Goal: Find specific page/section: Find specific page/section

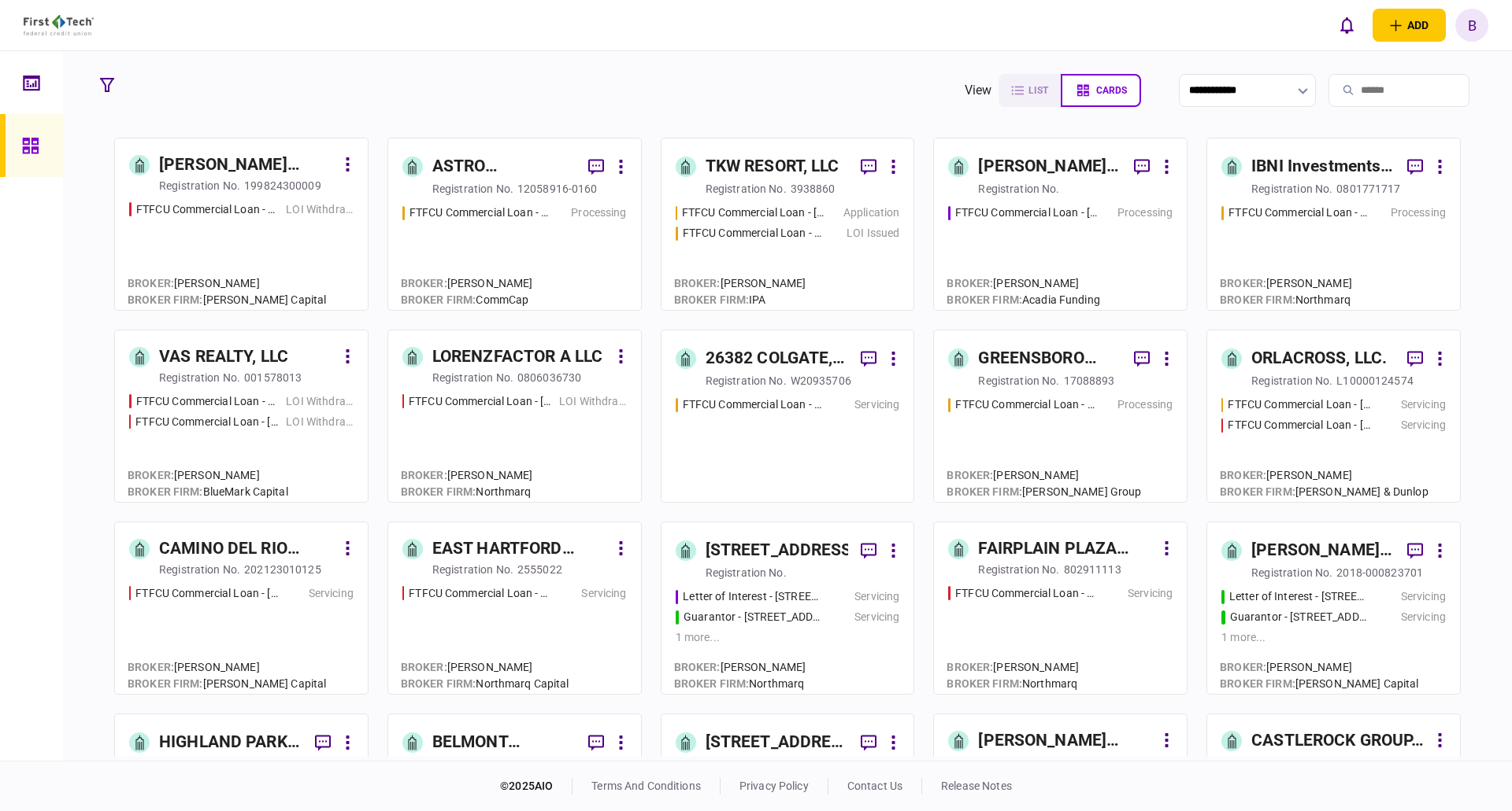
drag, startPoint x: 28, startPoint y: 447, endPoint x: 51, endPoint y: 437, distance: 25.1
click at [28, 447] on div at bounding box center [31, 405] width 63 height 710
click at [1334, 95] on input "search" at bounding box center [1398, 91] width 141 height 33
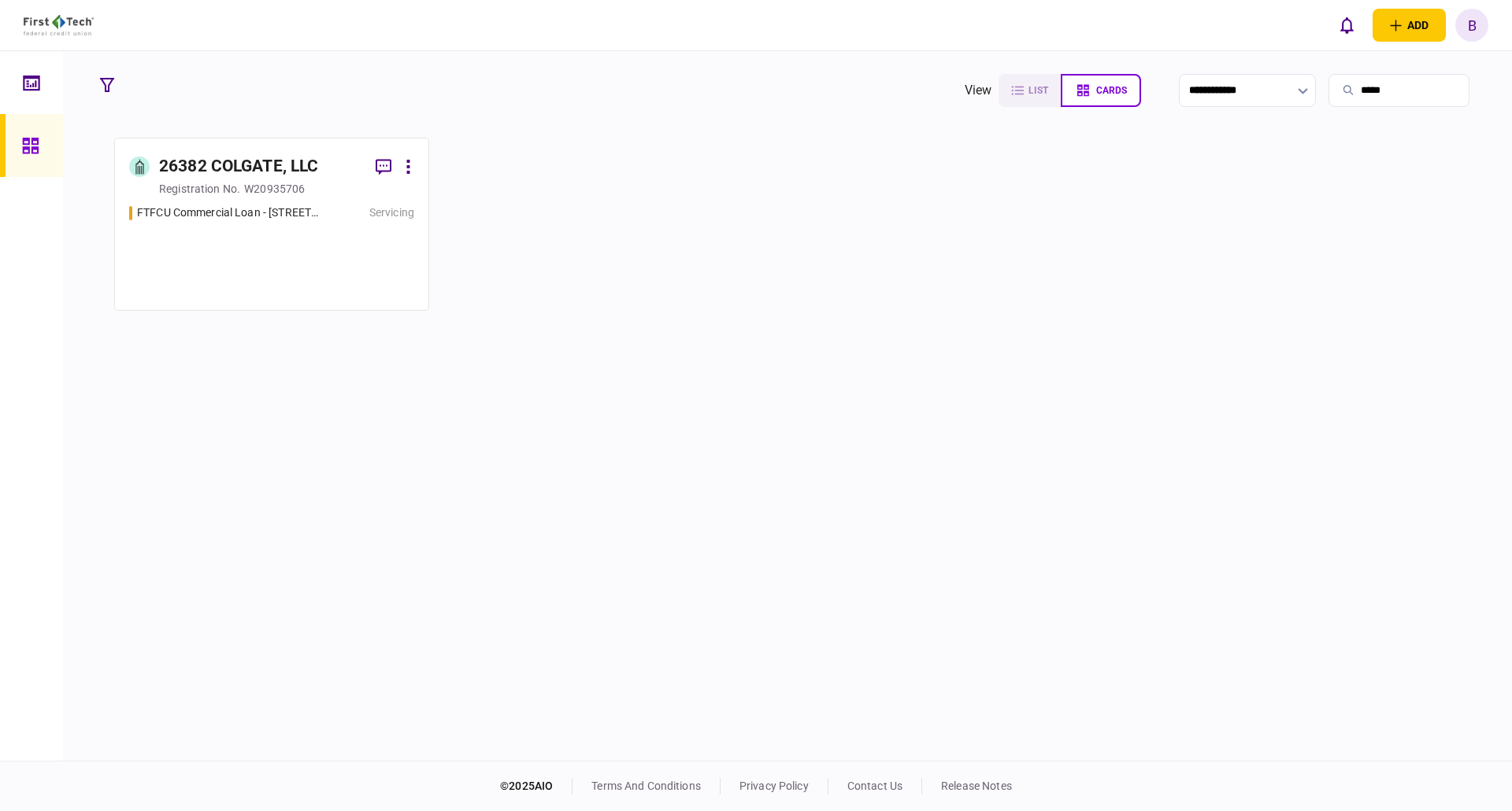
type input "*****"
click at [230, 166] on div "26382 COLGATE, LLC" at bounding box center [237, 167] width 159 height 25
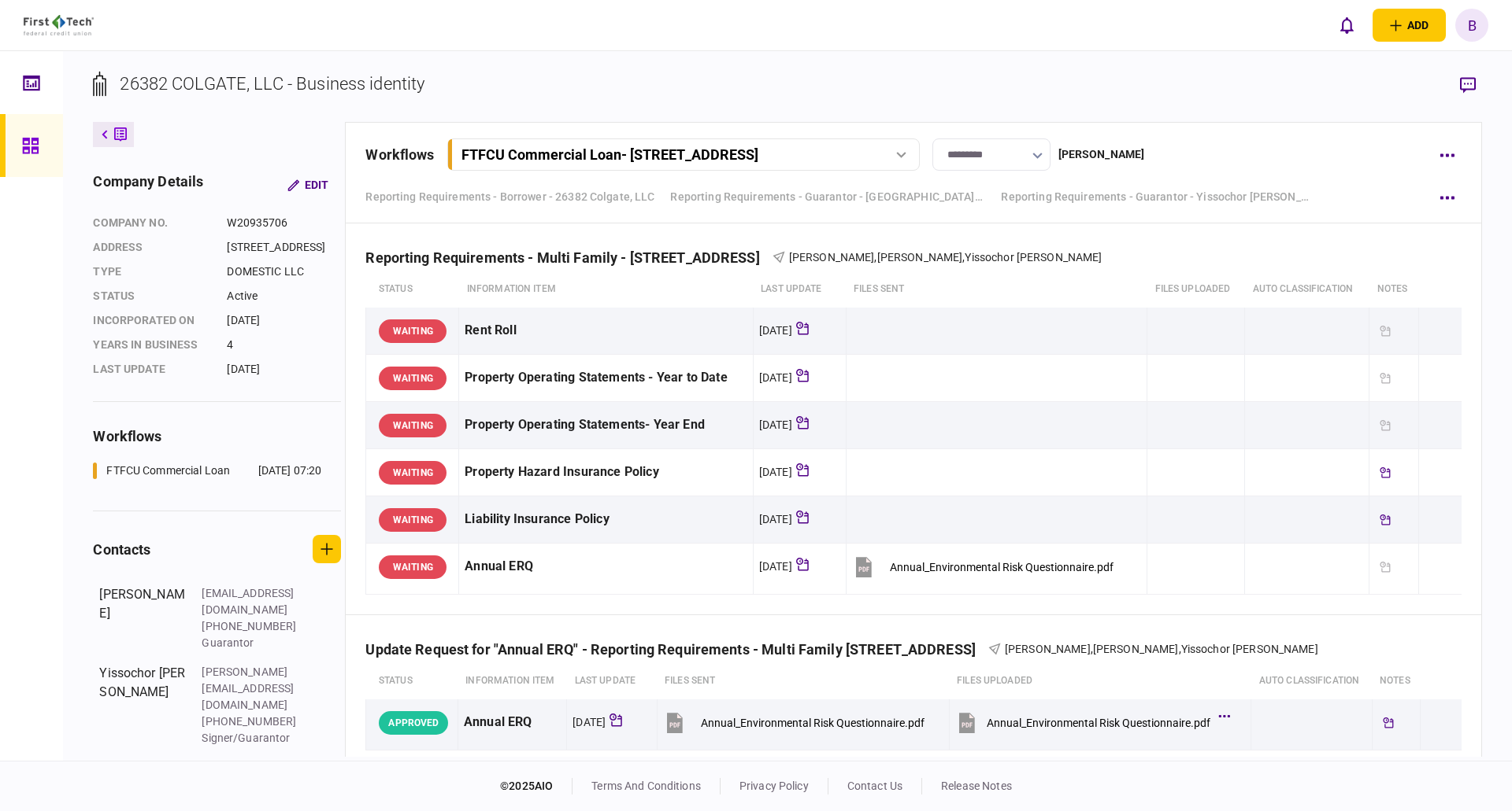
scroll to position [1181, 0]
